Goal: Task Accomplishment & Management: Use online tool/utility

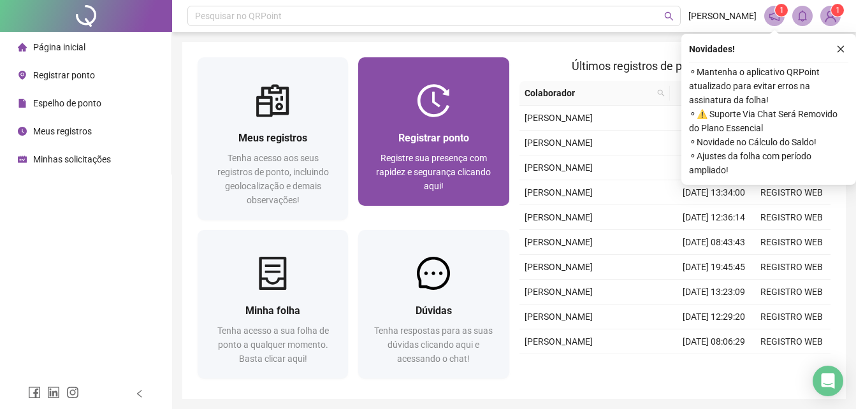
click at [425, 122] on div "Registrar ponto Registre sua presença com rapidez e segurança clicando aqui!" at bounding box center [433, 161] width 150 height 89
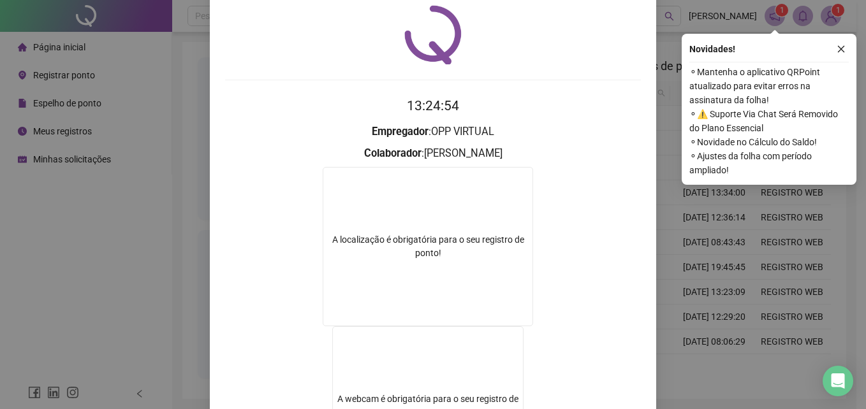
scroll to position [64, 0]
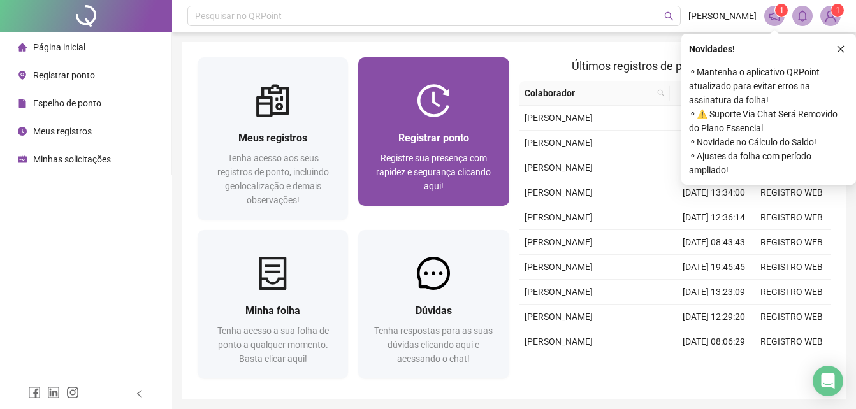
click at [426, 101] on img at bounding box center [433, 100] width 33 height 33
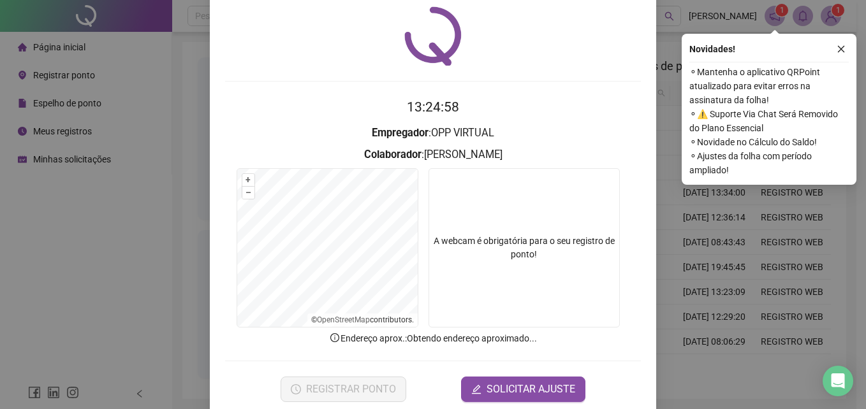
scroll to position [61, 0]
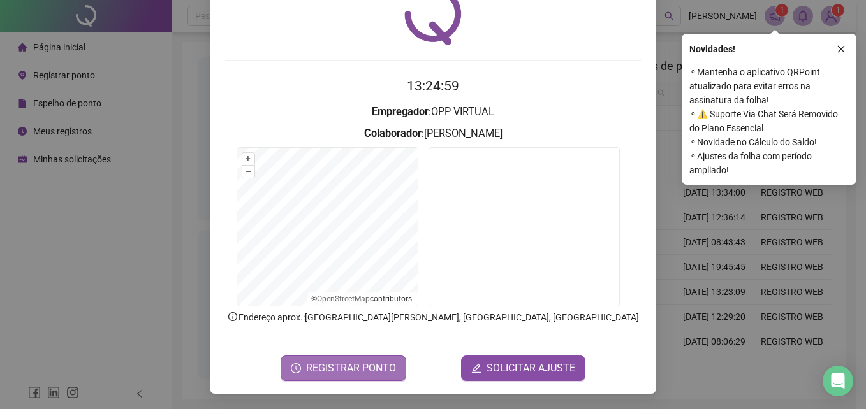
click at [380, 363] on span "REGISTRAR PONTO" at bounding box center [351, 368] width 90 height 15
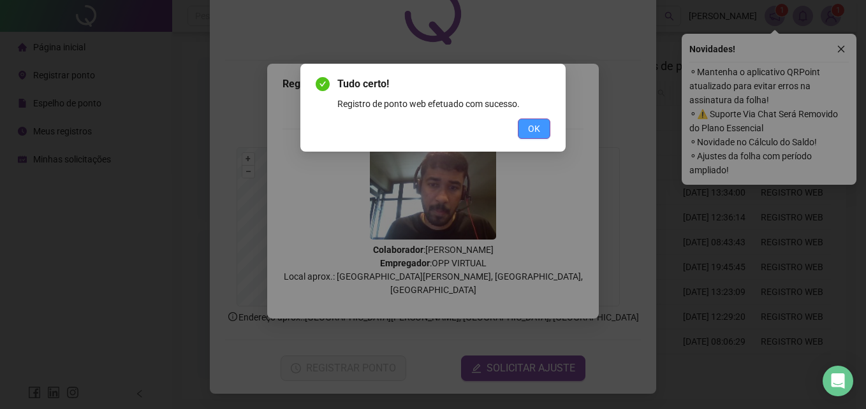
click at [535, 120] on button "OK" at bounding box center [534, 129] width 33 height 20
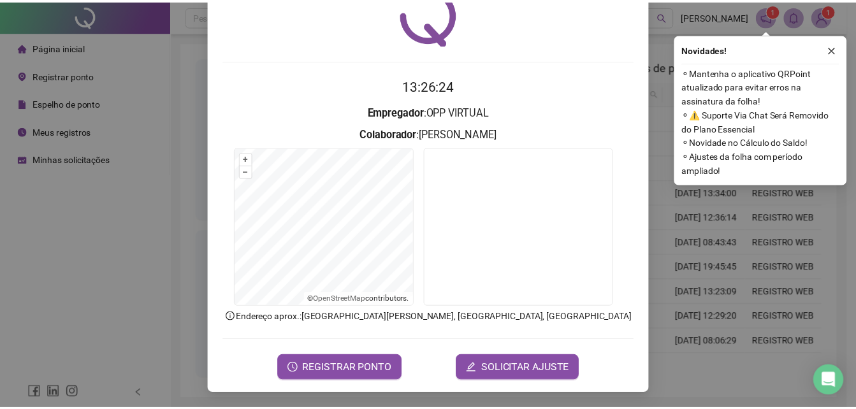
scroll to position [0, 0]
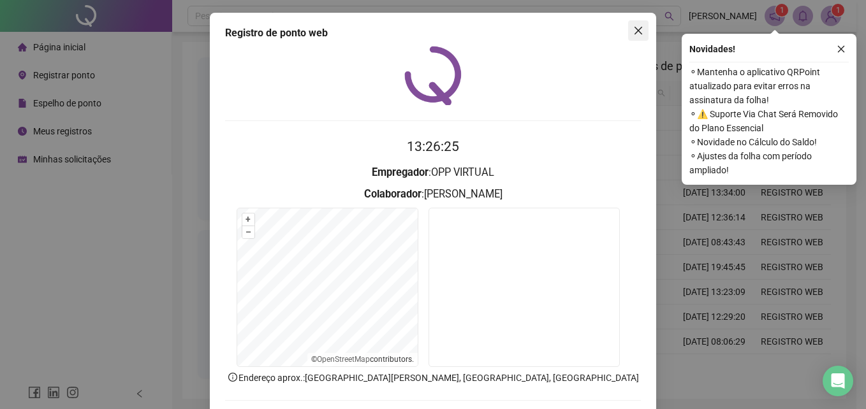
click at [635, 33] on icon "close" at bounding box center [638, 31] width 8 height 8
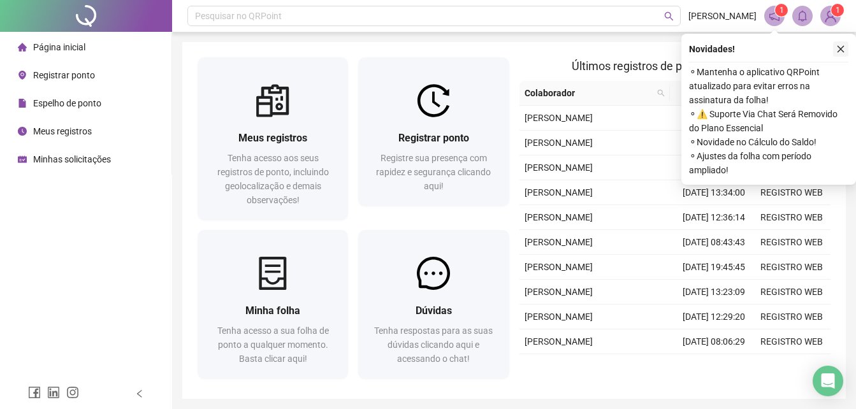
click at [836, 47] on icon "close" at bounding box center [840, 49] width 9 height 9
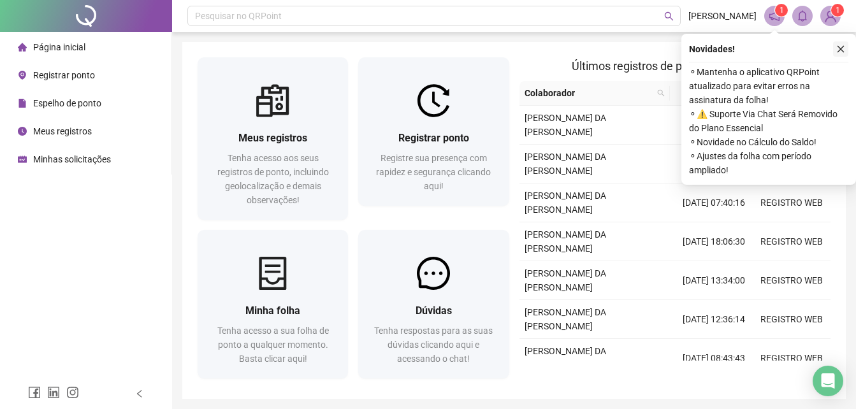
click at [846, 50] on button "button" at bounding box center [840, 48] width 15 height 15
